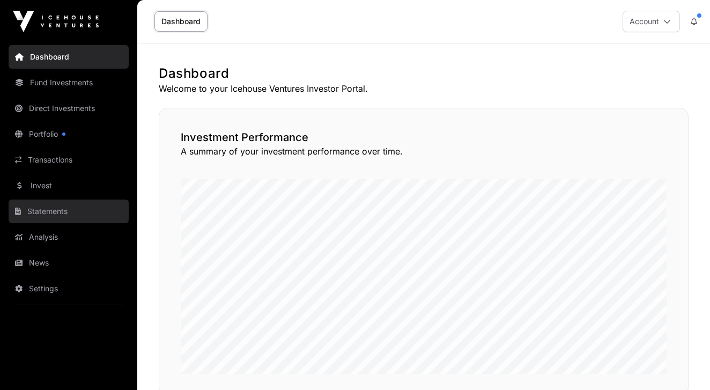
click at [57, 212] on link "Statements" at bounding box center [69, 211] width 120 height 24
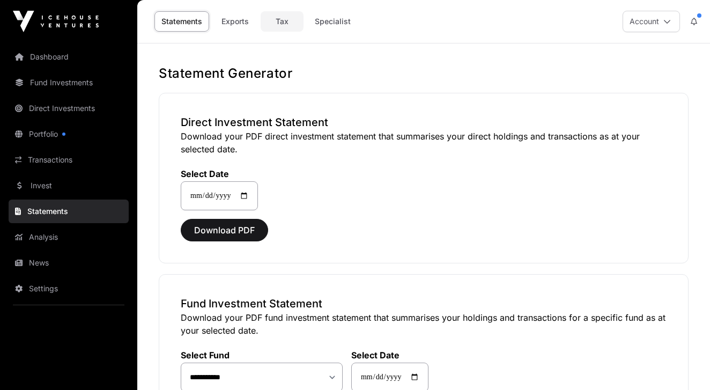
click at [283, 21] on link "Tax" at bounding box center [282, 21] width 43 height 20
select select
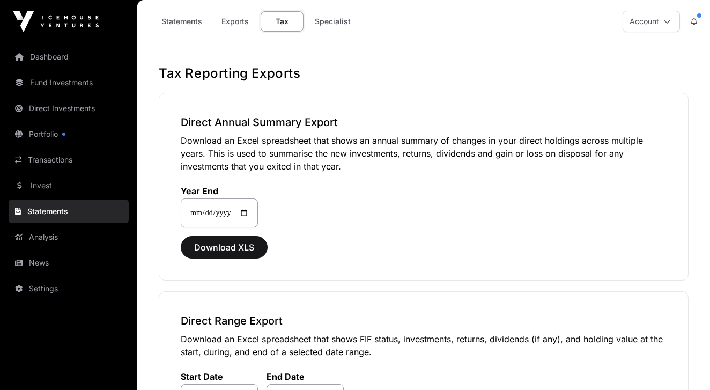
click at [283, 21] on link "Tax" at bounding box center [282, 21] width 43 height 20
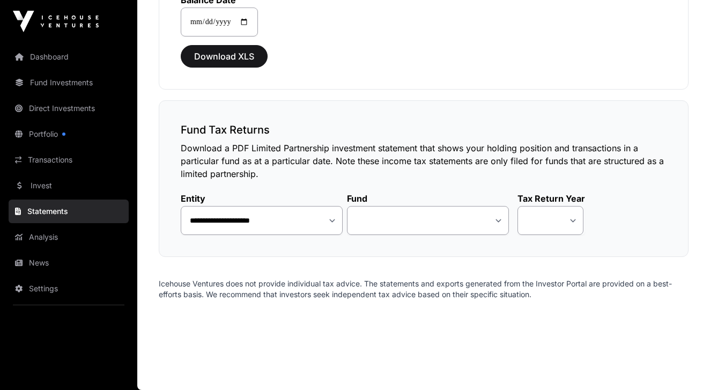
scroll to position [1144, 0]
select select "**"
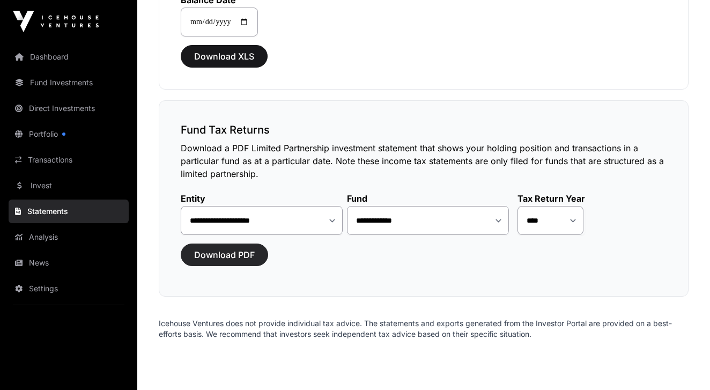
click at [229, 257] on span "Download PDF" at bounding box center [224, 254] width 61 height 13
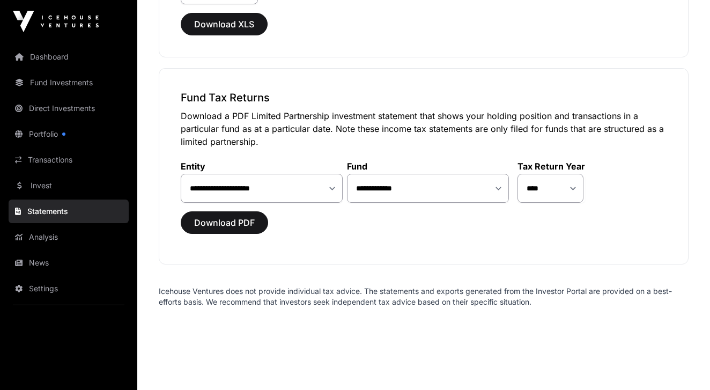
scroll to position [1171, 0]
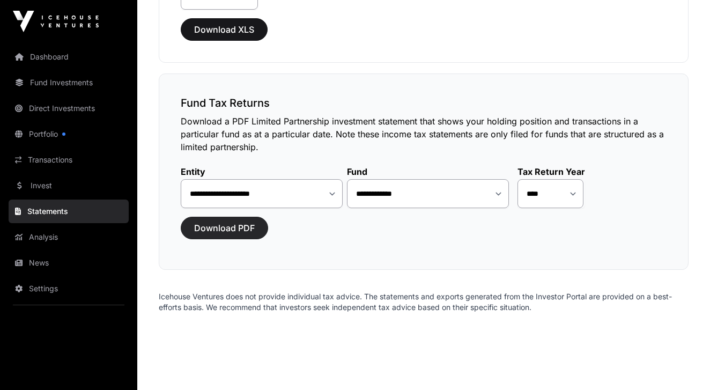
click at [248, 228] on span "Download PDF" at bounding box center [224, 227] width 61 height 13
select select "*"
click at [238, 231] on span "Download PDF" at bounding box center [224, 227] width 61 height 13
select select "**"
click at [241, 226] on span "Download PDF" at bounding box center [224, 227] width 61 height 13
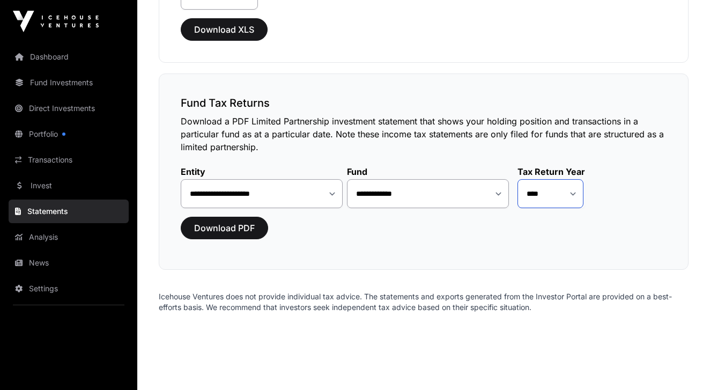
select select "*"
click at [227, 230] on span "Download PDF" at bounding box center [224, 227] width 61 height 13
